Goal: Transaction & Acquisition: Purchase product/service

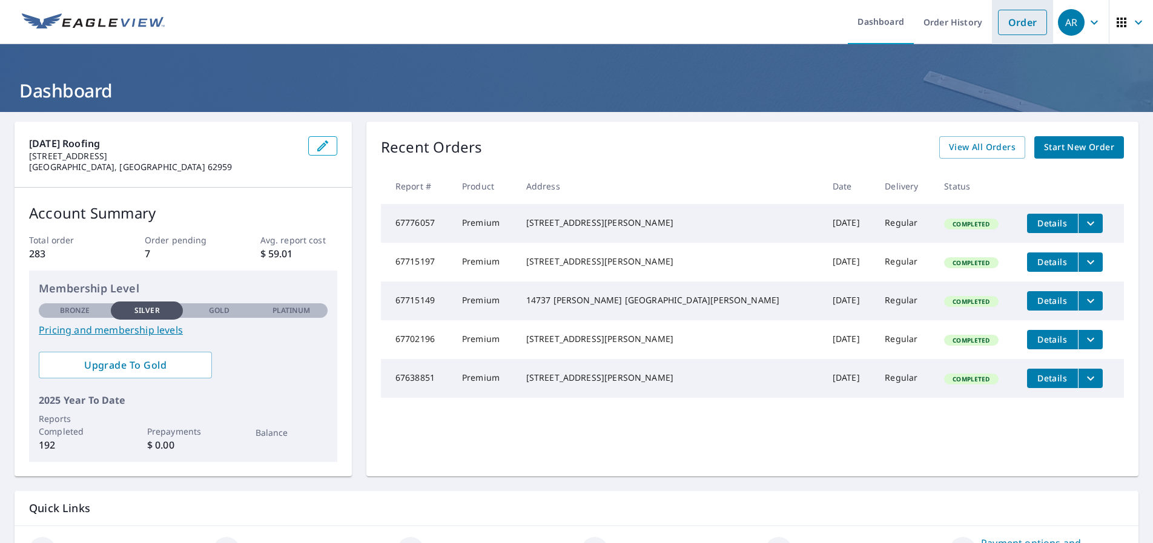
drag, startPoint x: 1017, startPoint y: 18, endPoint x: 965, endPoint y: 3, distance: 54.2
click at [1017, 18] on link "Order" at bounding box center [1022, 22] width 49 height 25
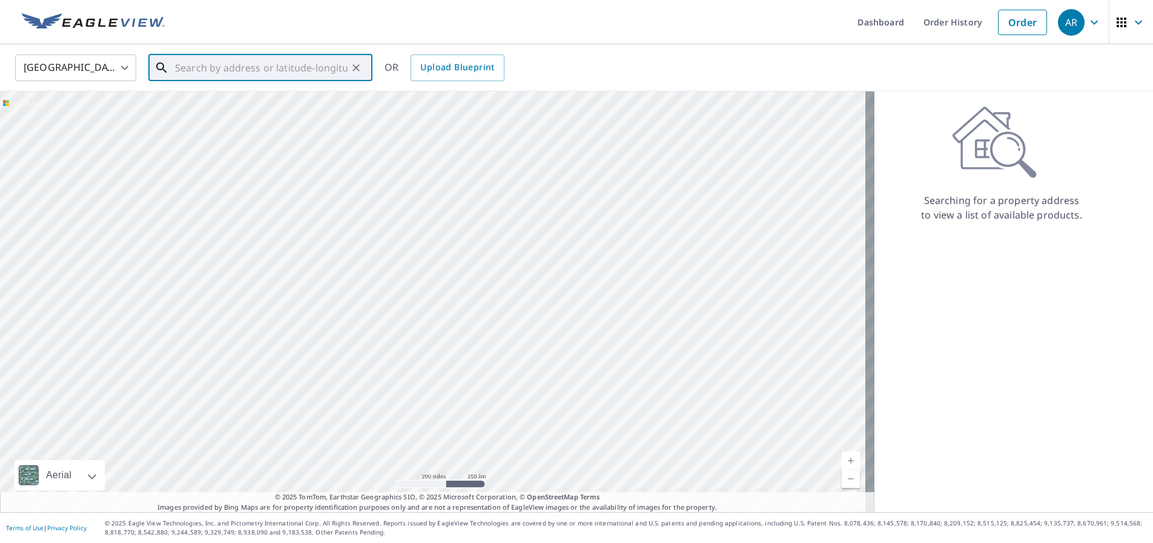
click at [215, 64] on input "text" at bounding box center [261, 68] width 173 height 34
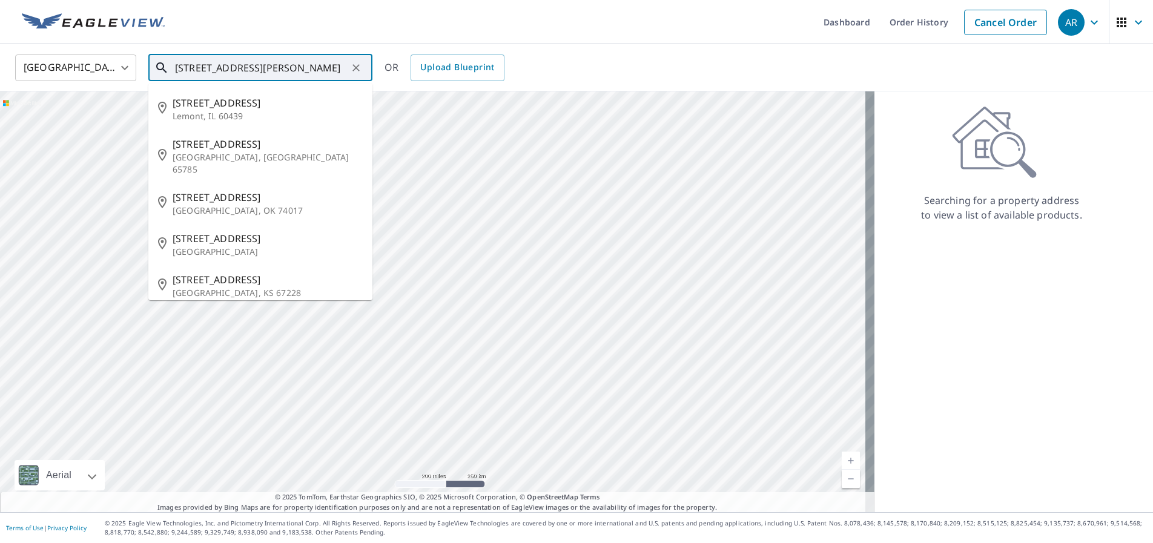
type input "[STREET_ADDRESS][PERSON_NAME]"
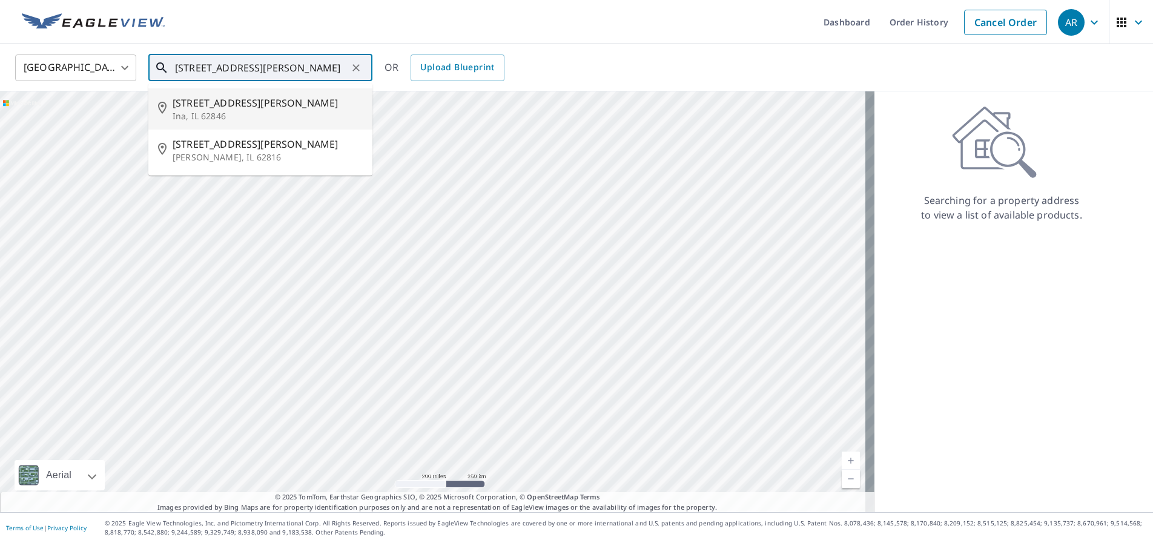
click at [360, 70] on icon "Clear" at bounding box center [356, 68] width 12 height 12
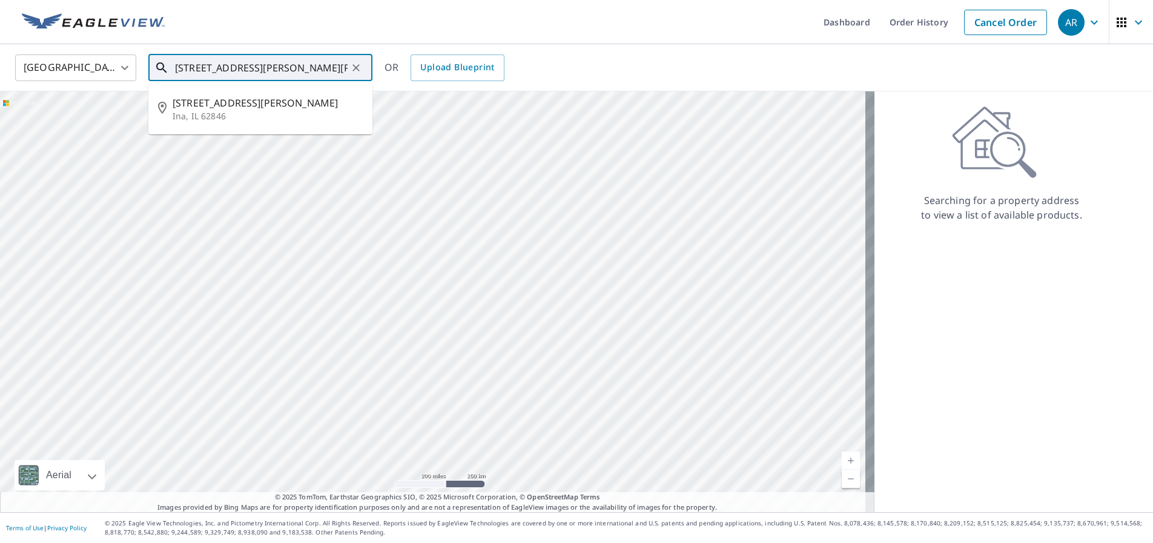
type input "[STREET_ADDRESS][PERSON_NAME][PERSON_NAME]"
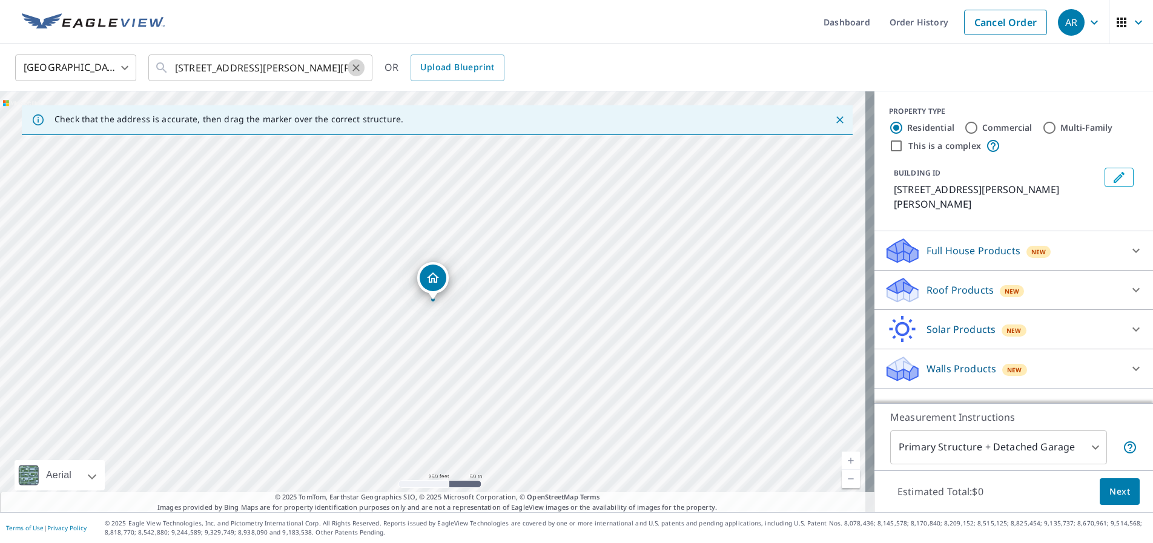
click at [357, 71] on icon "Clear" at bounding box center [356, 68] width 12 height 12
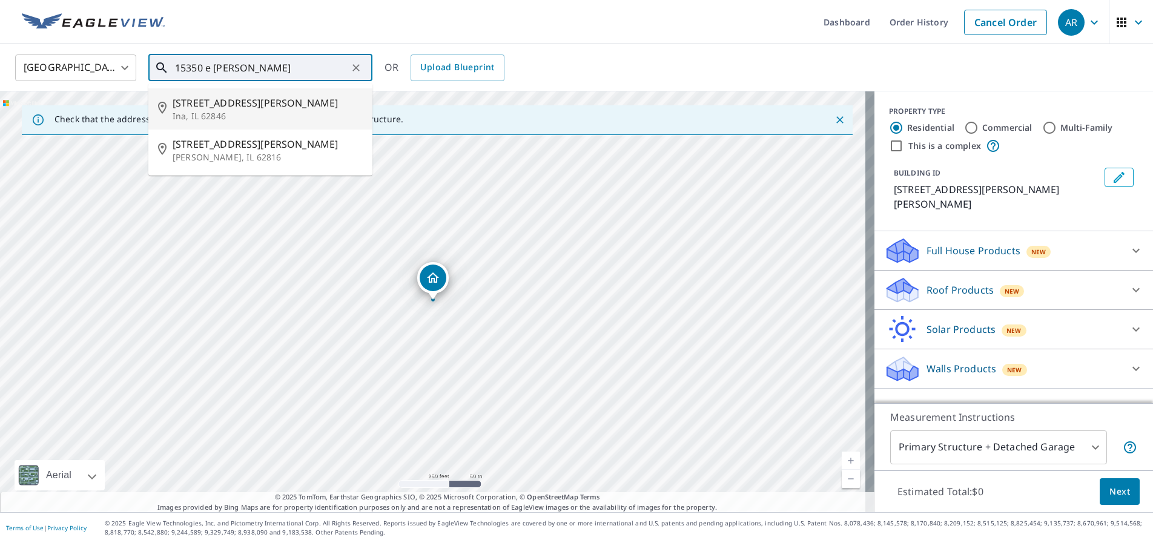
click at [210, 108] on span "[STREET_ADDRESS][PERSON_NAME]" at bounding box center [268, 103] width 190 height 15
type input "[STREET_ADDRESS][PERSON_NAME][PERSON_NAME]"
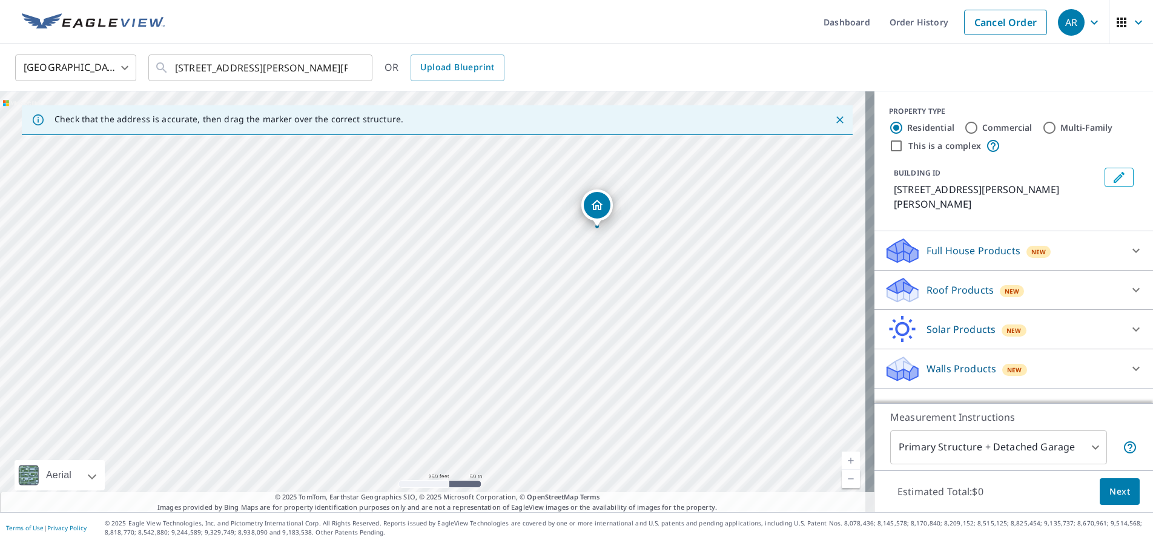
drag, startPoint x: 431, startPoint y: 157, endPoint x: 598, endPoint y: 205, distance: 173.8
drag, startPoint x: 427, startPoint y: 271, endPoint x: 265, endPoint y: 232, distance: 167.0
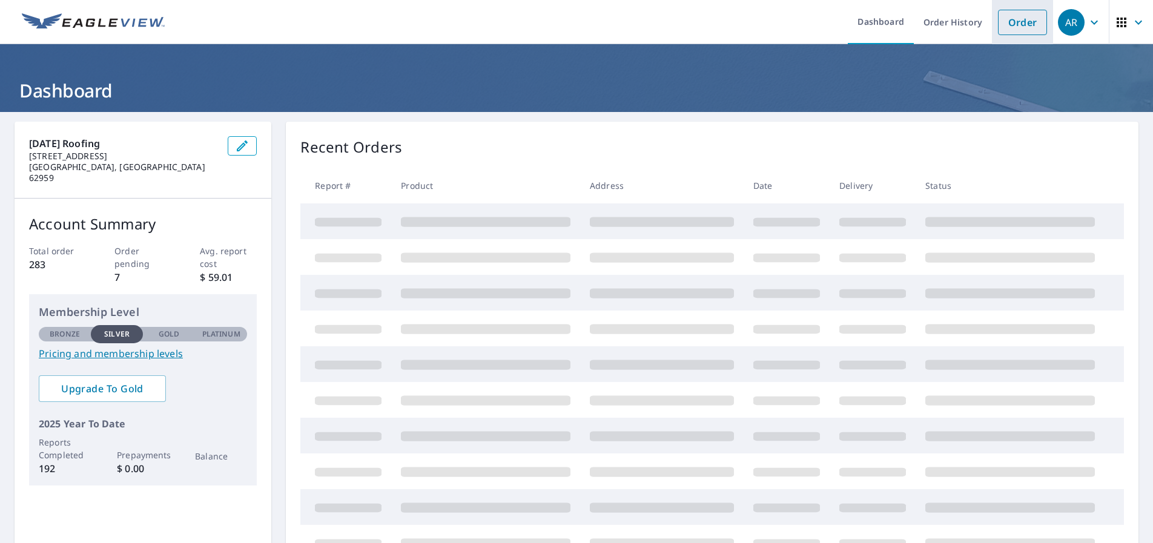
click at [1011, 25] on link "Order" at bounding box center [1022, 22] width 49 height 25
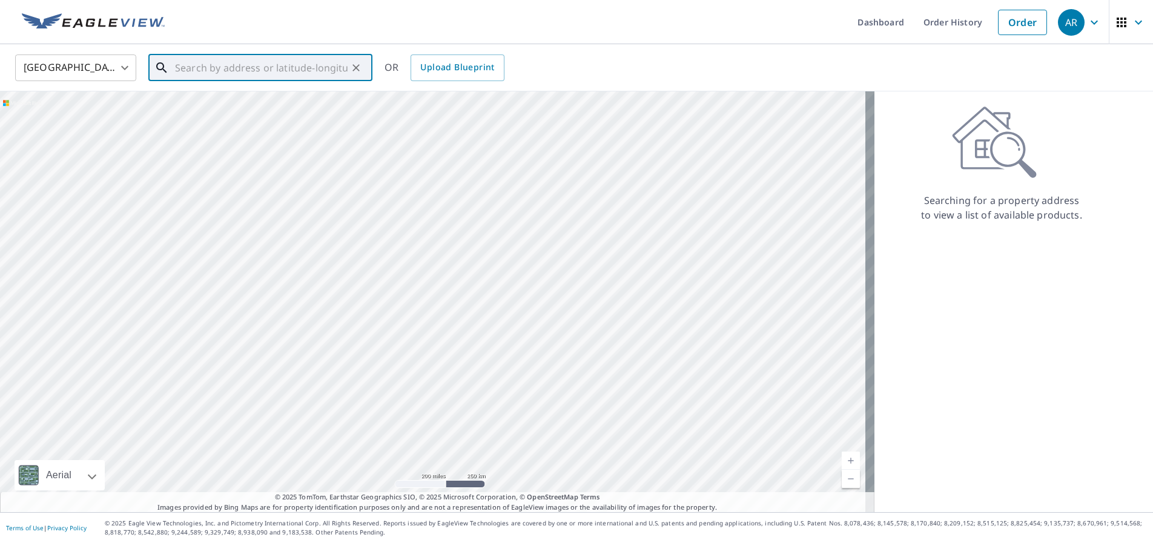
click at [176, 71] on input "text" at bounding box center [261, 68] width 173 height 34
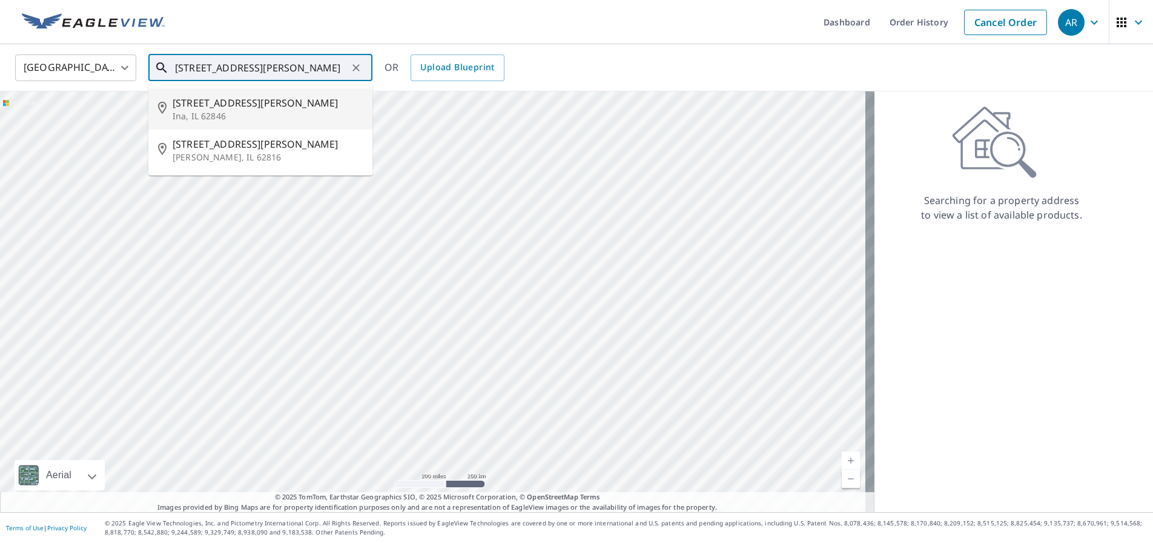
click at [193, 101] on span "[STREET_ADDRESS][PERSON_NAME]" at bounding box center [268, 103] width 190 height 15
type input "[STREET_ADDRESS][PERSON_NAME][PERSON_NAME]"
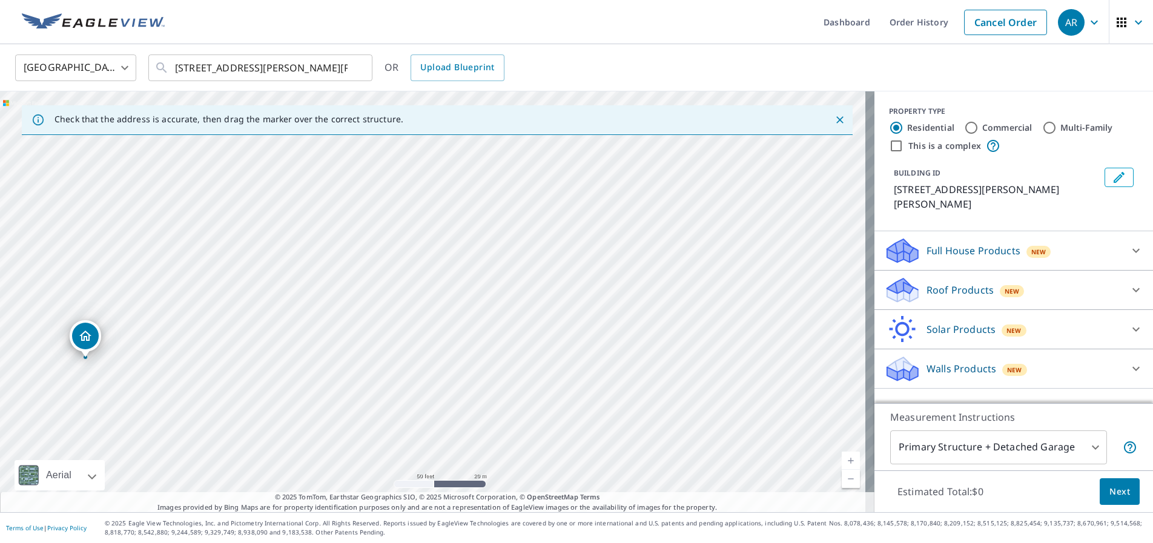
drag, startPoint x: 397, startPoint y: 294, endPoint x: 688, endPoint y: 130, distance: 334.6
click at [688, 130] on div "Check that the address is accurate, then drag the marker over the correct struc…" at bounding box center [437, 301] width 874 height 421
drag, startPoint x: 331, startPoint y: 291, endPoint x: 817, endPoint y: 143, distance: 507.4
click at [817, 143] on div "[STREET_ADDRESS][PERSON_NAME][PERSON_NAME]" at bounding box center [437, 301] width 874 height 421
drag, startPoint x: 326, startPoint y: 308, endPoint x: 343, endPoint y: 216, distance: 93.6
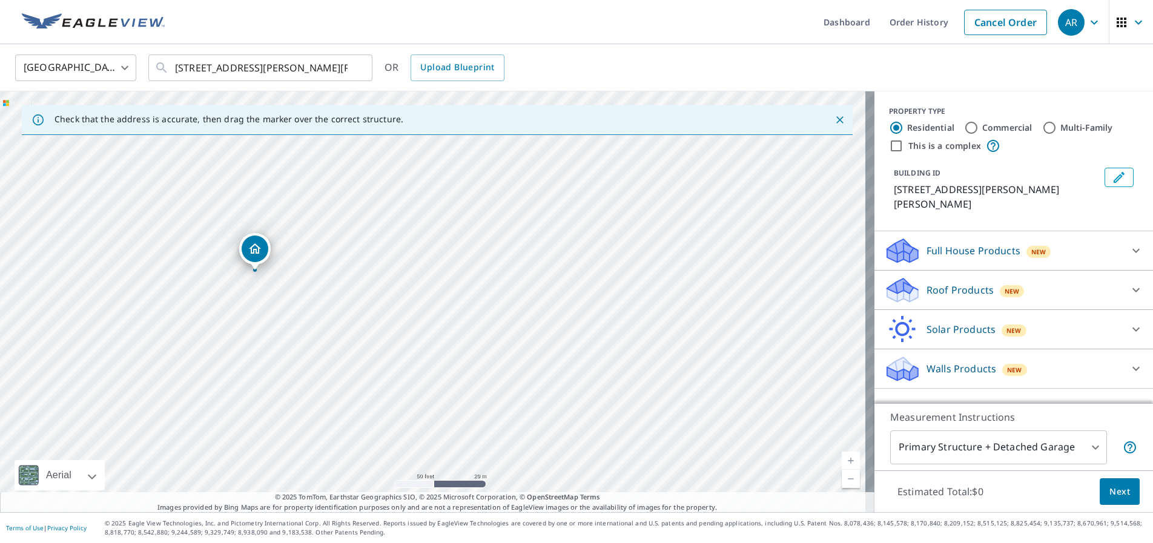
click at [343, 216] on div "[STREET_ADDRESS][PERSON_NAME][PERSON_NAME]" at bounding box center [437, 301] width 874 height 421
drag, startPoint x: 397, startPoint y: 281, endPoint x: 437, endPoint y: 223, distance: 70.5
click at [437, 223] on div "[STREET_ADDRESS][PERSON_NAME][PERSON_NAME]" at bounding box center [437, 301] width 874 height 421
drag, startPoint x: 295, startPoint y: 190, endPoint x: 489, endPoint y: 382, distance: 272.7
drag, startPoint x: 431, startPoint y: 269, endPoint x: 431, endPoint y: 246, distance: 22.4
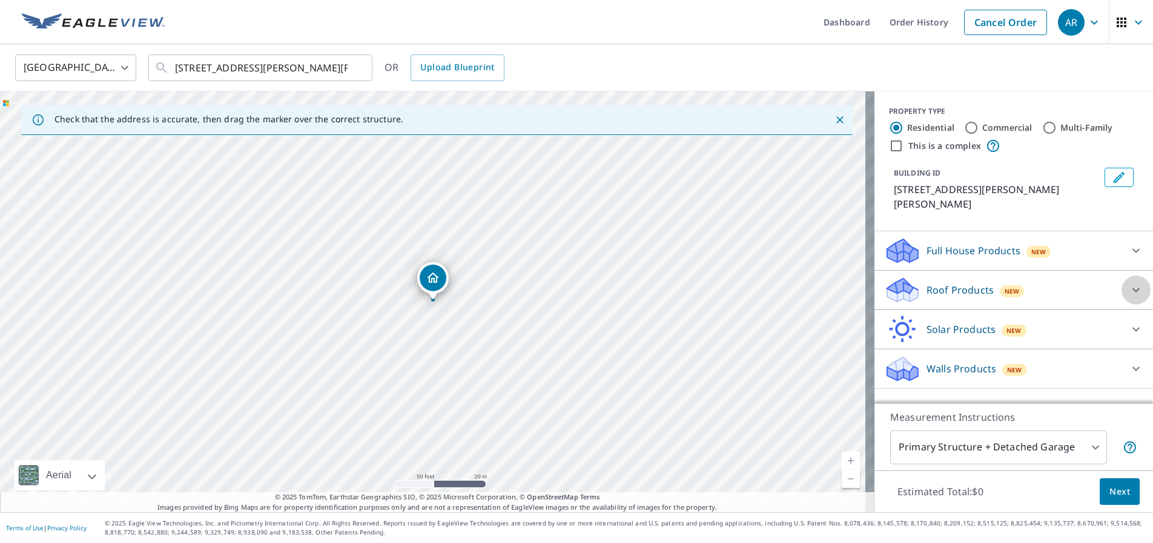
click at [1129, 283] on icon at bounding box center [1136, 290] width 15 height 15
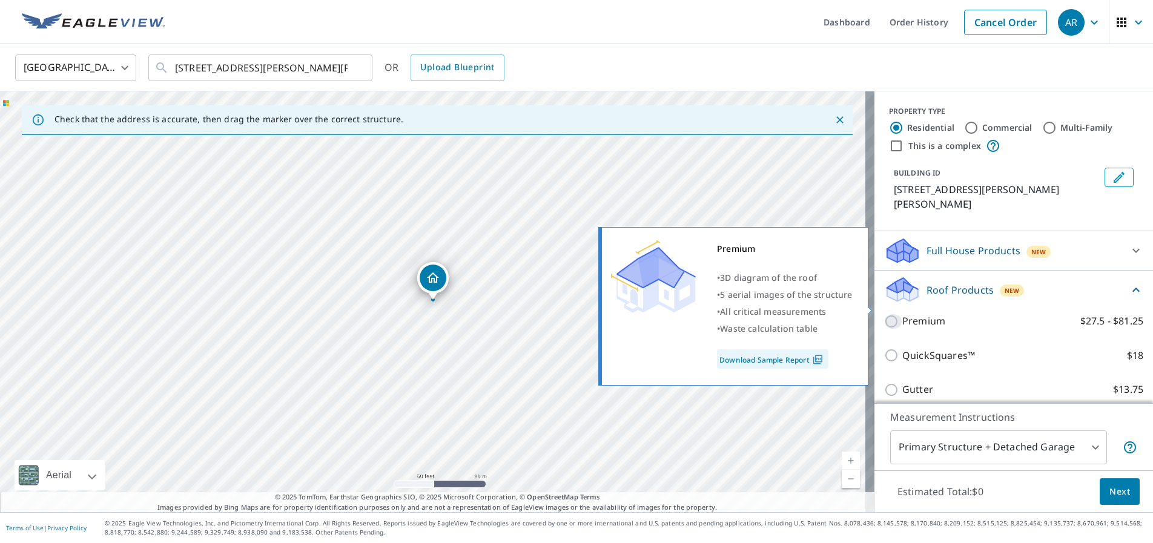
click at [886, 314] on input "Premium $27.5 - $81.25" at bounding box center [893, 321] width 18 height 15
checkbox input "true"
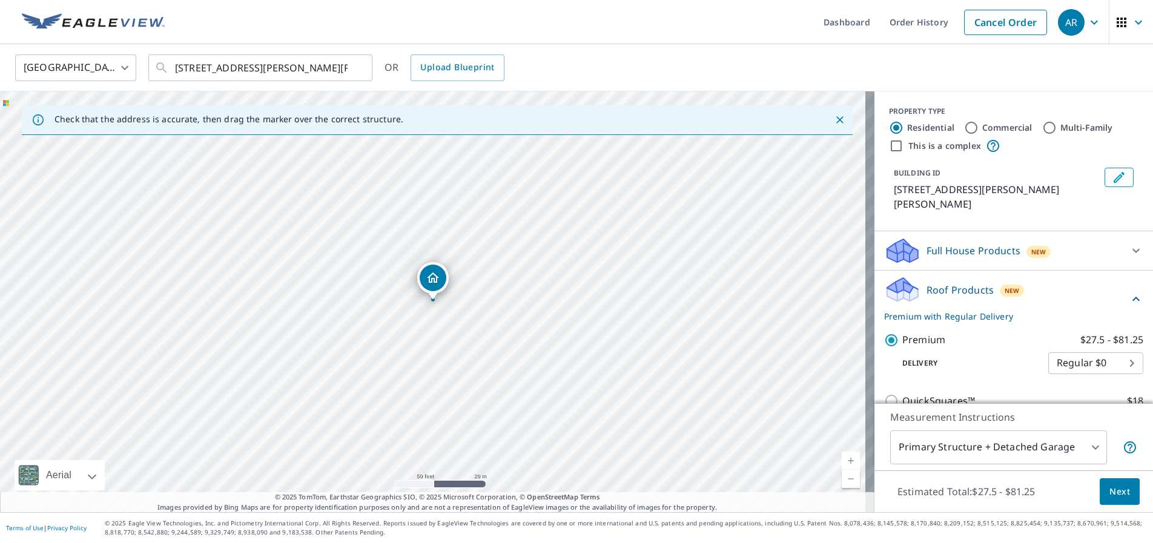
click at [1090, 447] on body "AR AR Dashboard Order History Cancel Order AR United States US ​ 15354 E Tilton…" at bounding box center [576, 271] width 1153 height 543
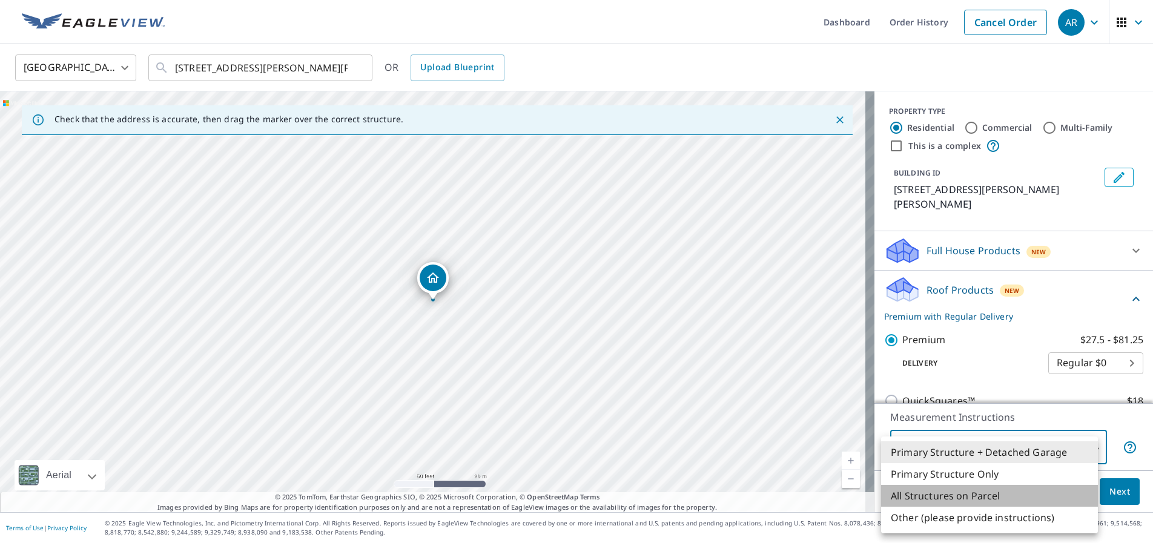
click at [969, 492] on li "All Structures on Parcel" at bounding box center [989, 496] width 217 height 22
type input "3"
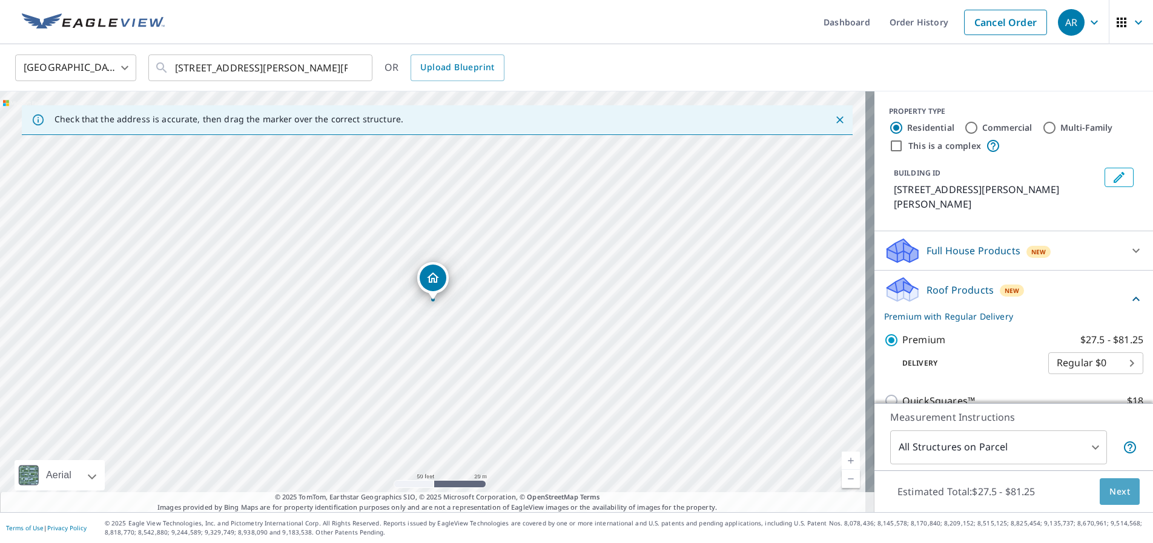
click at [1115, 493] on span "Next" at bounding box center [1119, 491] width 21 height 15
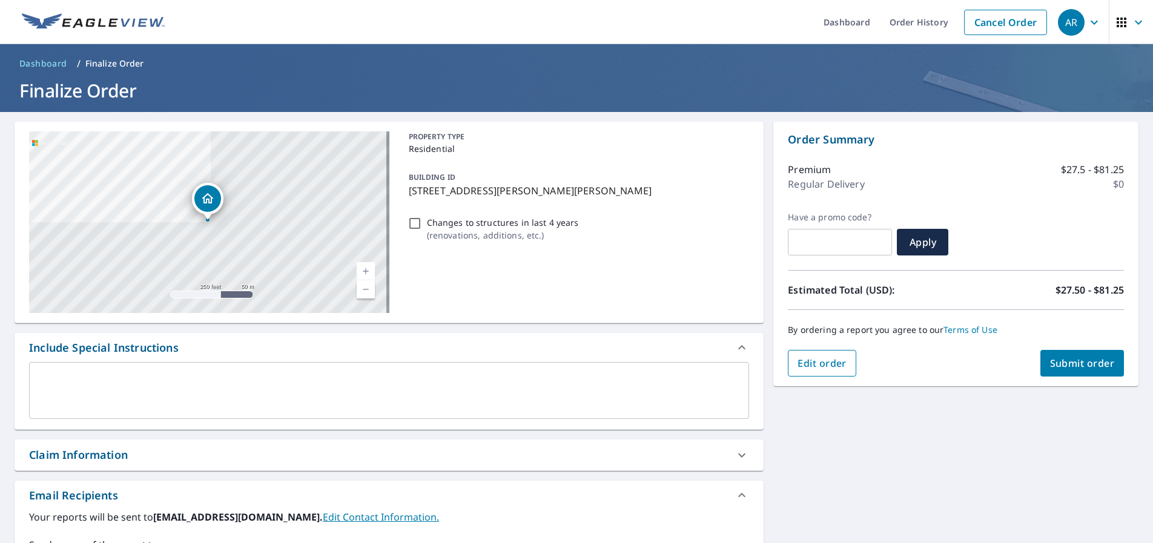
click at [813, 364] on span "Edit order" at bounding box center [821, 363] width 49 height 13
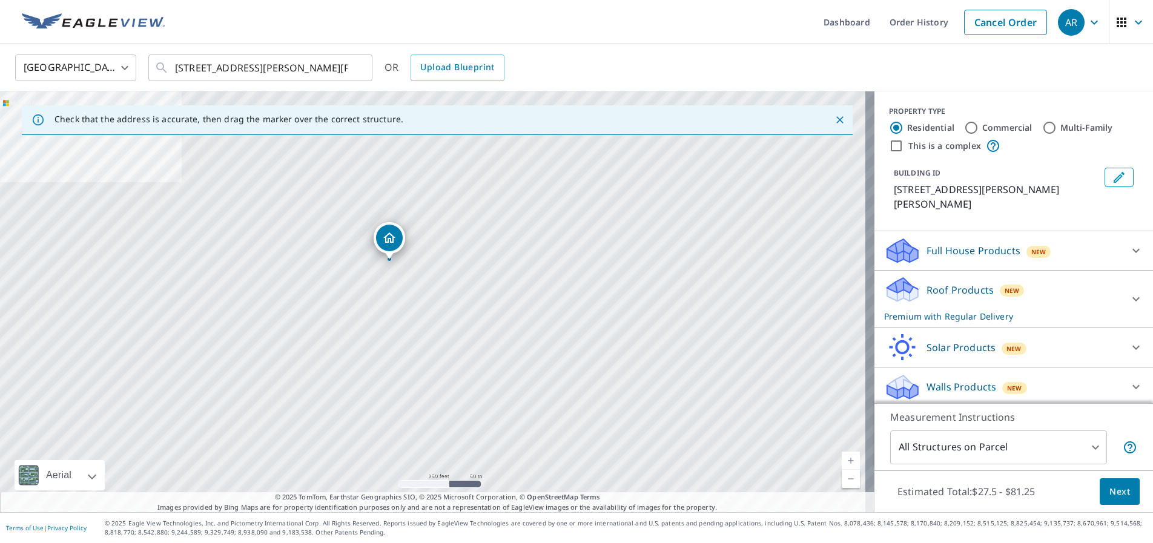
drag, startPoint x: 438, startPoint y: 277, endPoint x: 394, endPoint y: 237, distance: 59.5
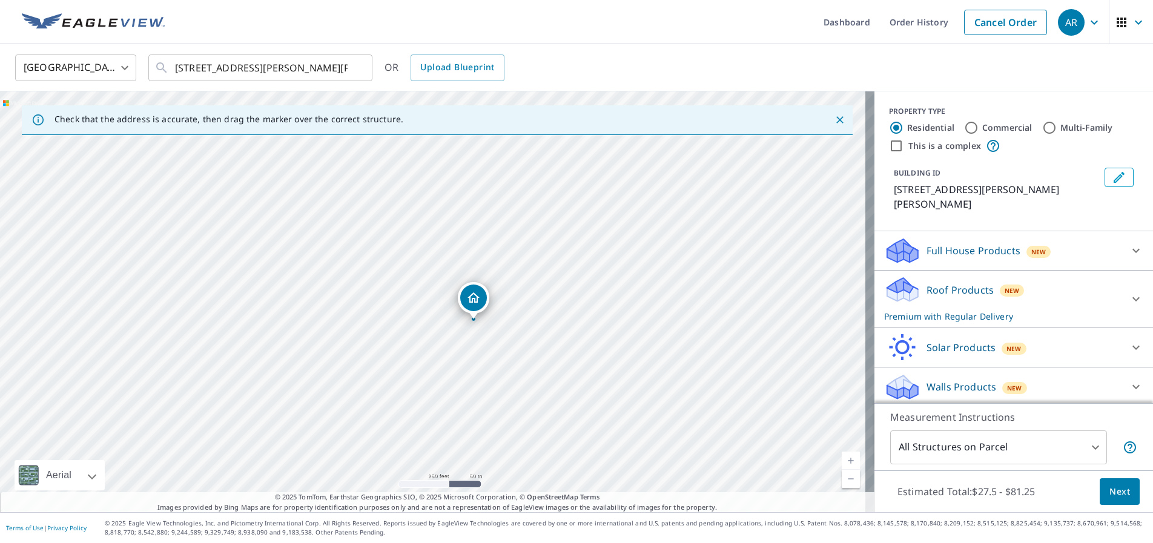
drag, startPoint x: 437, startPoint y: 277, endPoint x: 477, endPoint y: 296, distance: 45.0
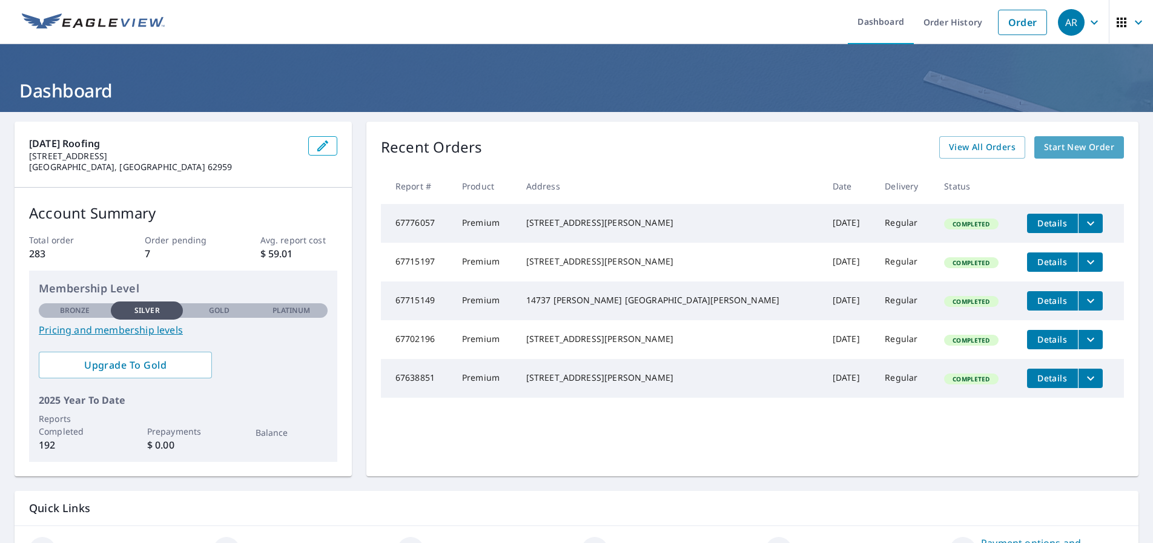
click at [1051, 148] on span "Start New Order" at bounding box center [1079, 147] width 70 height 15
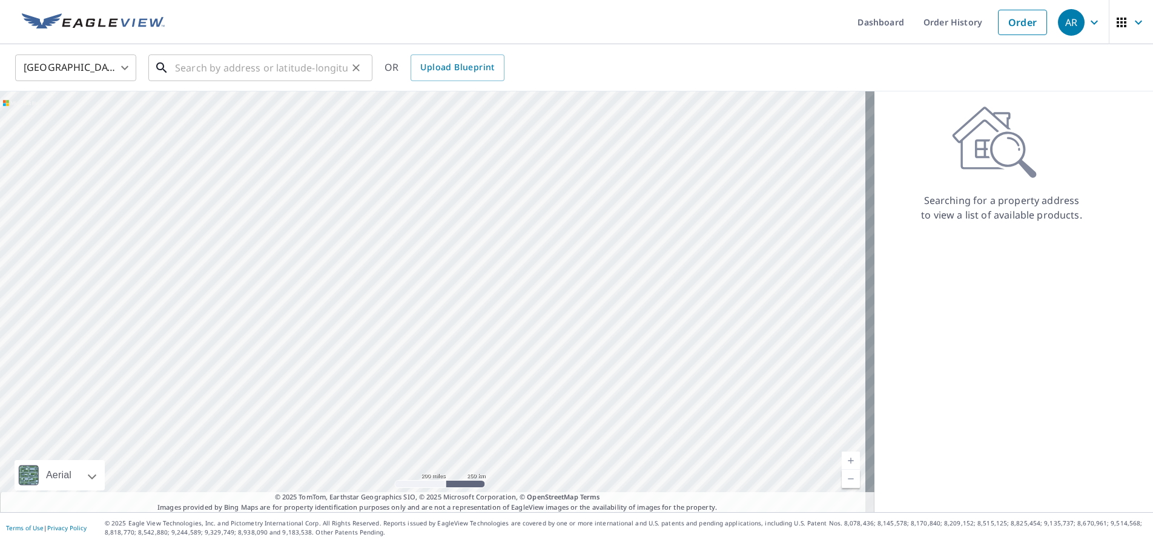
click at [202, 70] on input "text" at bounding box center [261, 68] width 173 height 34
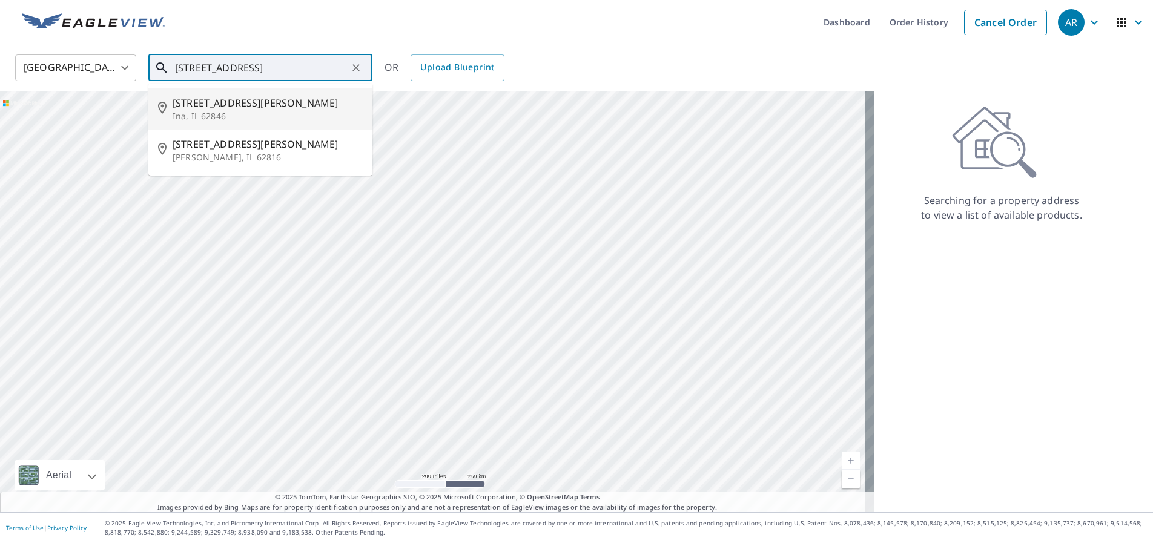
click at [223, 107] on span "[STREET_ADDRESS][PERSON_NAME]" at bounding box center [268, 103] width 190 height 15
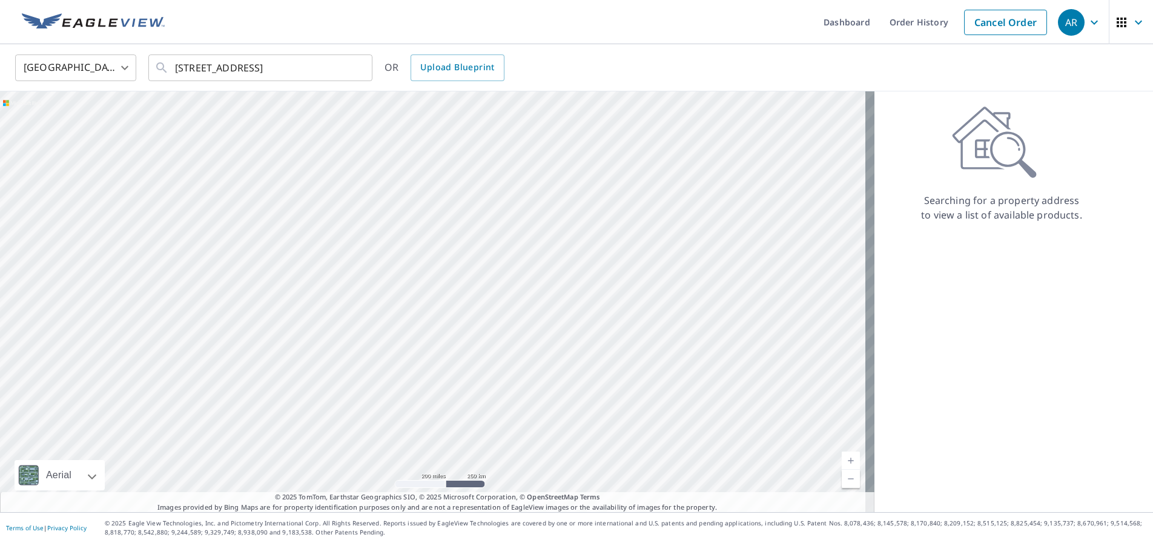
type input "[STREET_ADDRESS][PERSON_NAME][PERSON_NAME]"
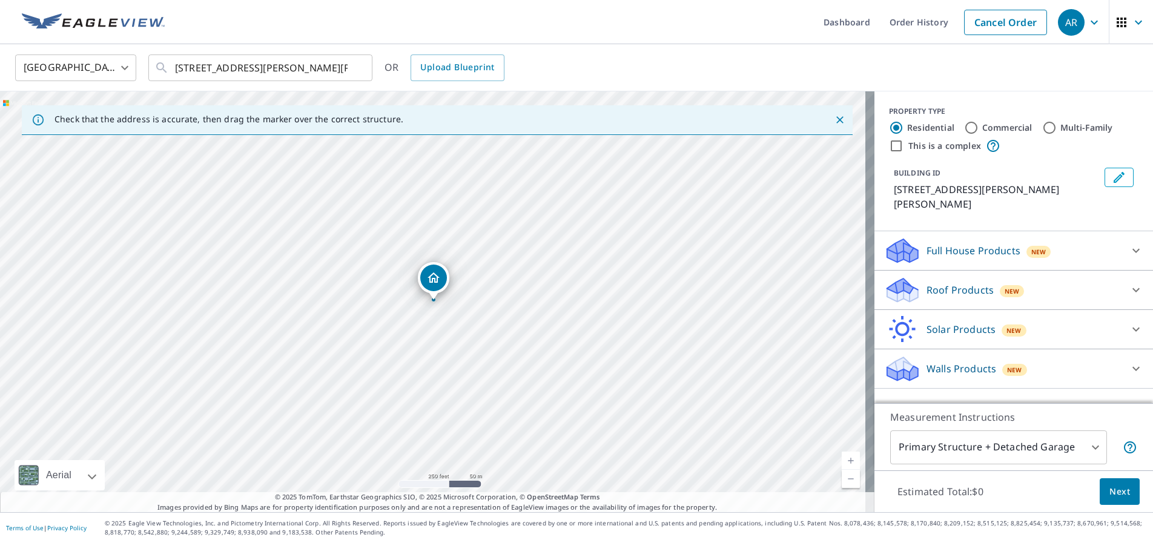
click at [1129, 283] on icon at bounding box center [1136, 290] width 15 height 15
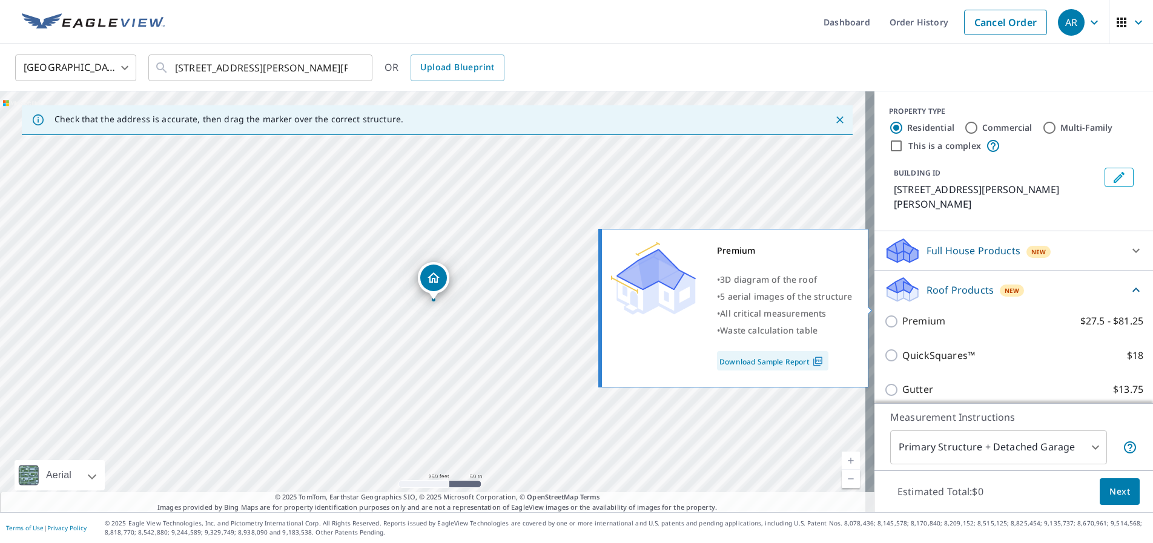
click at [884, 314] on input "Premium $27.5 - $81.25" at bounding box center [893, 321] width 18 height 15
checkbox input "true"
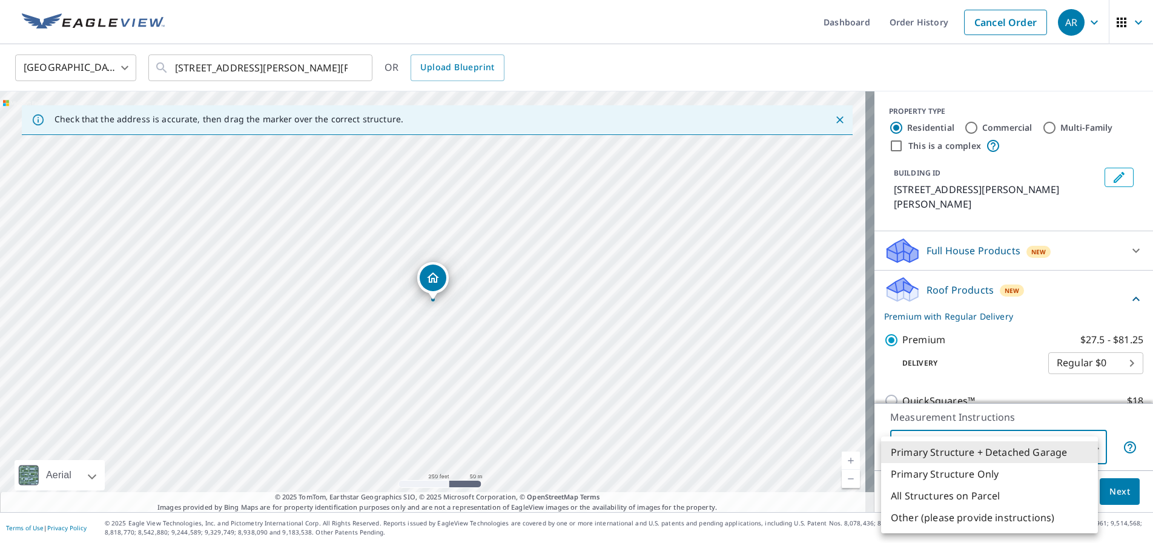
click at [1085, 448] on body "AR AR Dashboard Order History Cancel Order AR United States US ​ 15354 E Tilton…" at bounding box center [576, 271] width 1153 height 543
click at [966, 493] on li "All Structures on Parcel" at bounding box center [989, 496] width 217 height 22
type input "3"
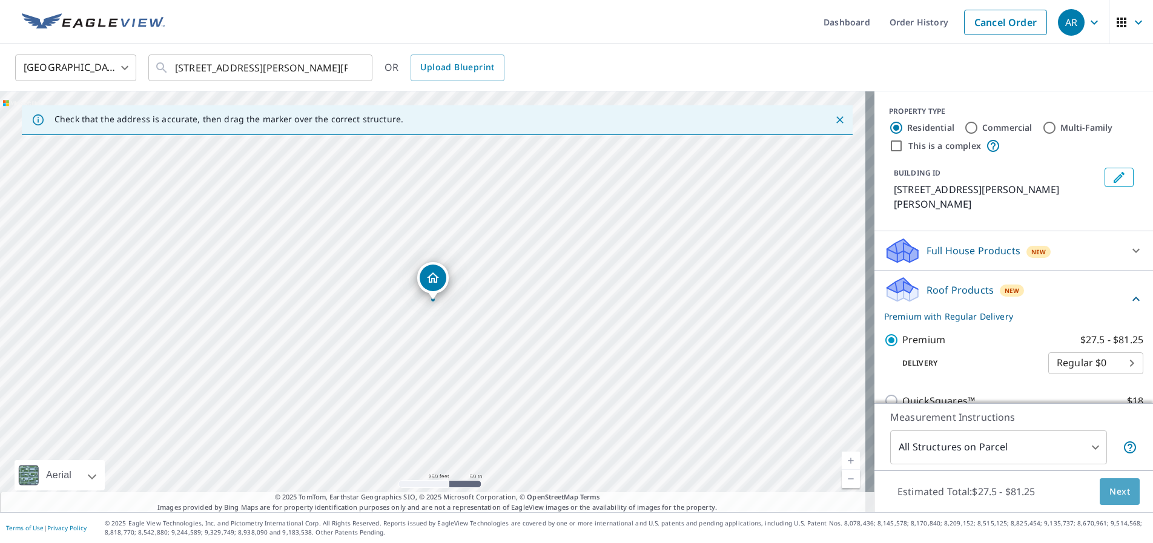
click at [1109, 493] on span "Next" at bounding box center [1119, 491] width 21 height 15
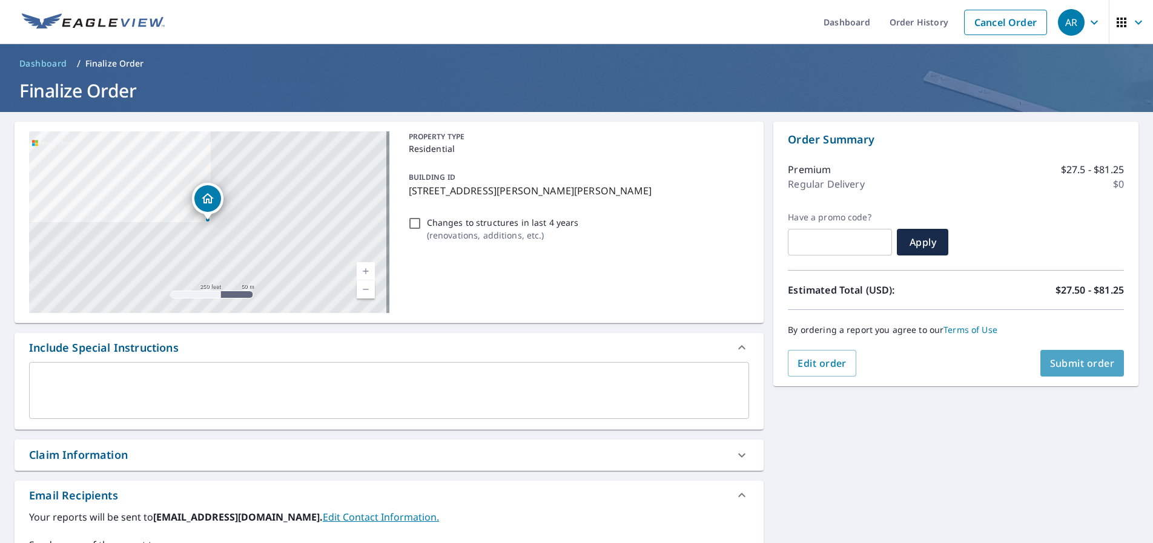
click at [1096, 369] on span "Submit order" at bounding box center [1082, 363] width 65 height 13
